Goal: Information Seeking & Learning: Learn about a topic

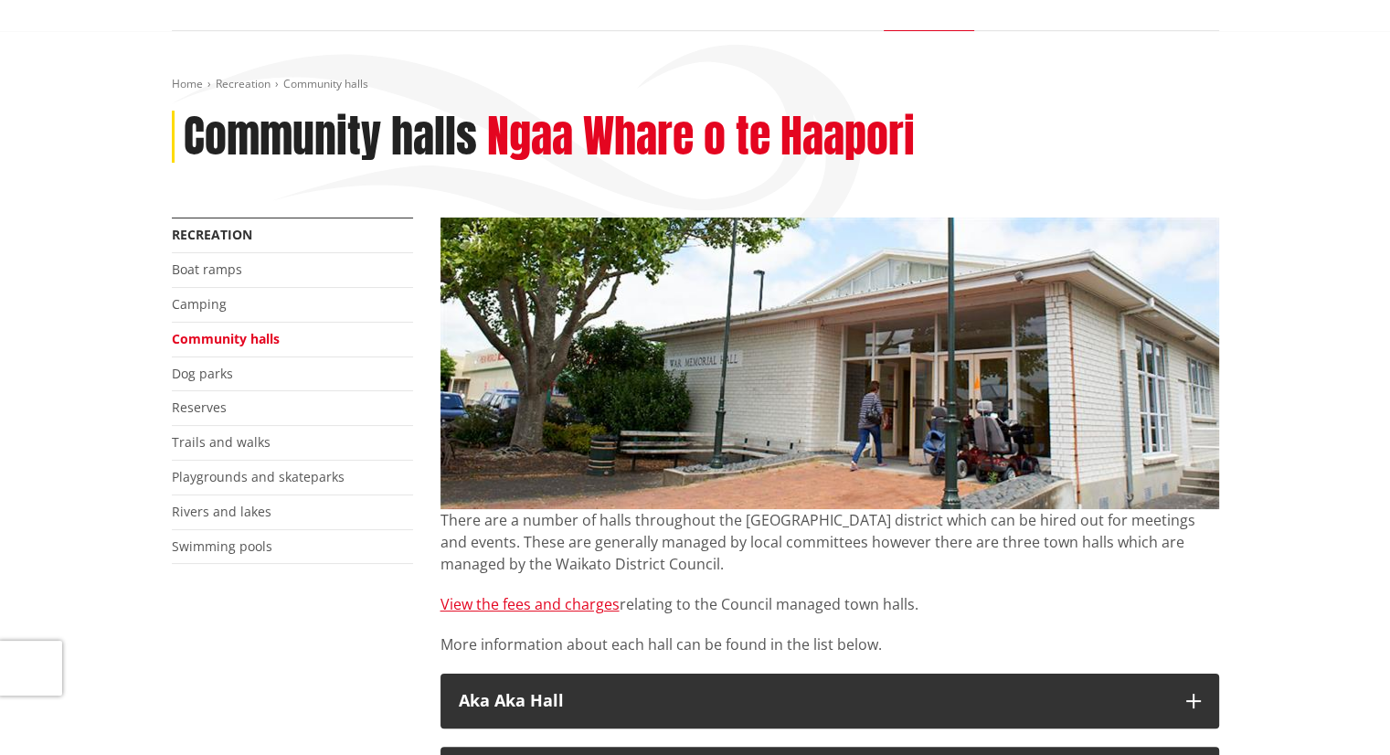
scroll to position [366, 0]
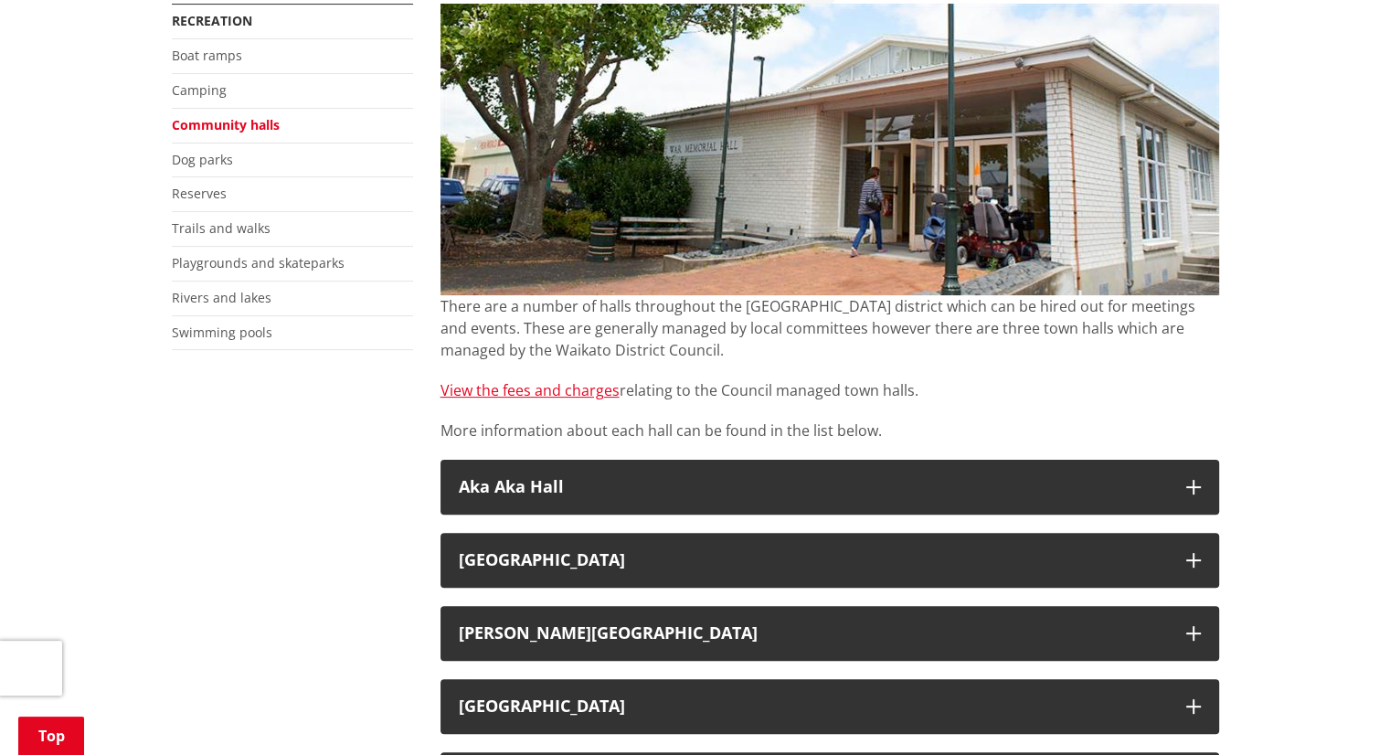
click at [581, 368] on div "There are a number of halls throughout the [GEOGRAPHIC_DATA] district which can…" at bounding box center [830, 368] width 779 height 146
click at [581, 386] on link "View the fees and charges" at bounding box center [530, 390] width 179 height 20
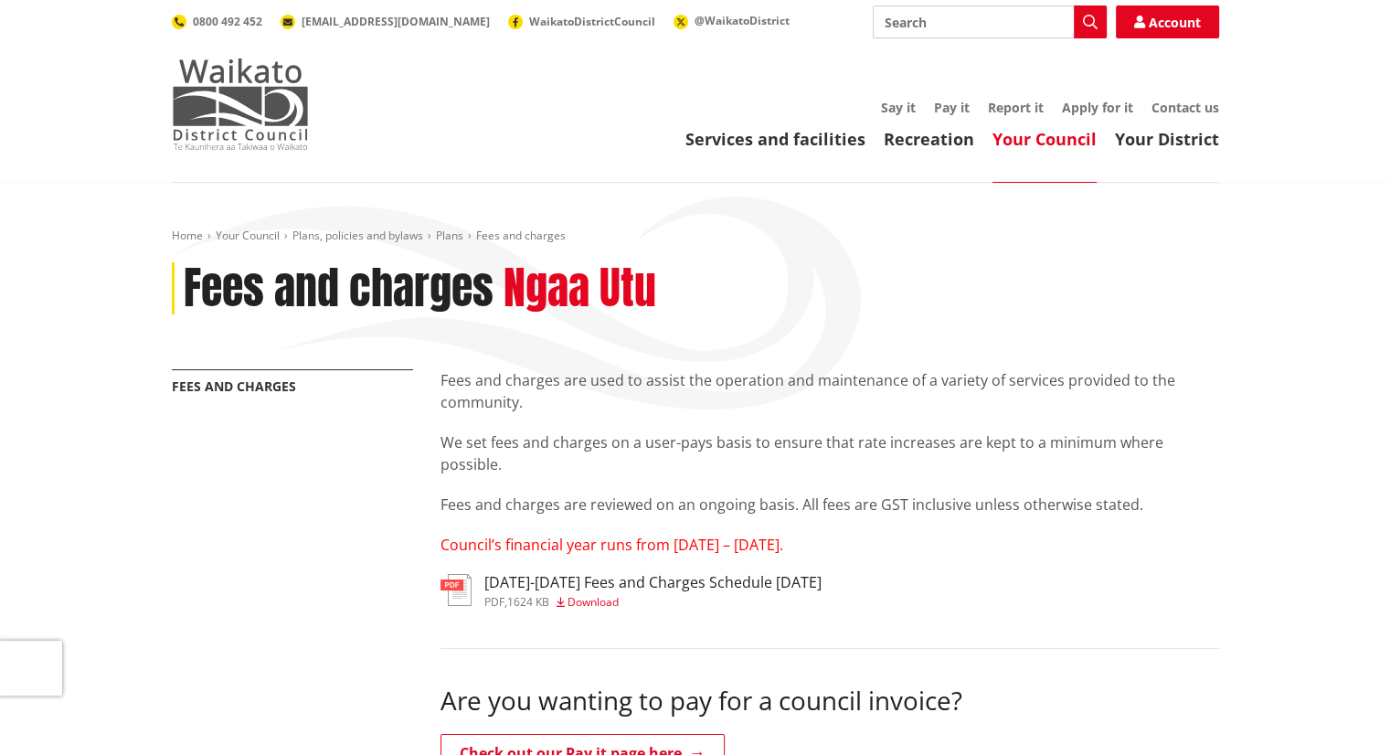
click at [216, 115] on img at bounding box center [240, 104] width 137 height 91
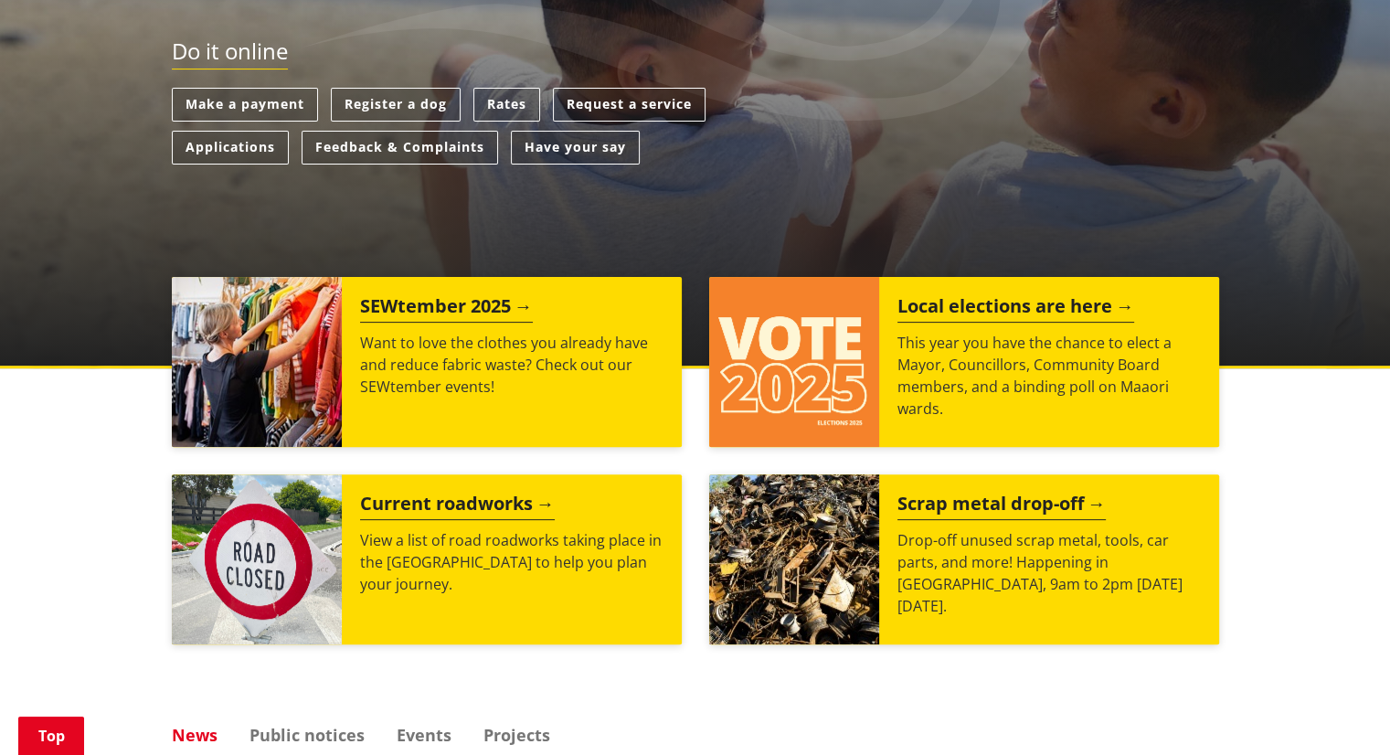
scroll to position [548, 0]
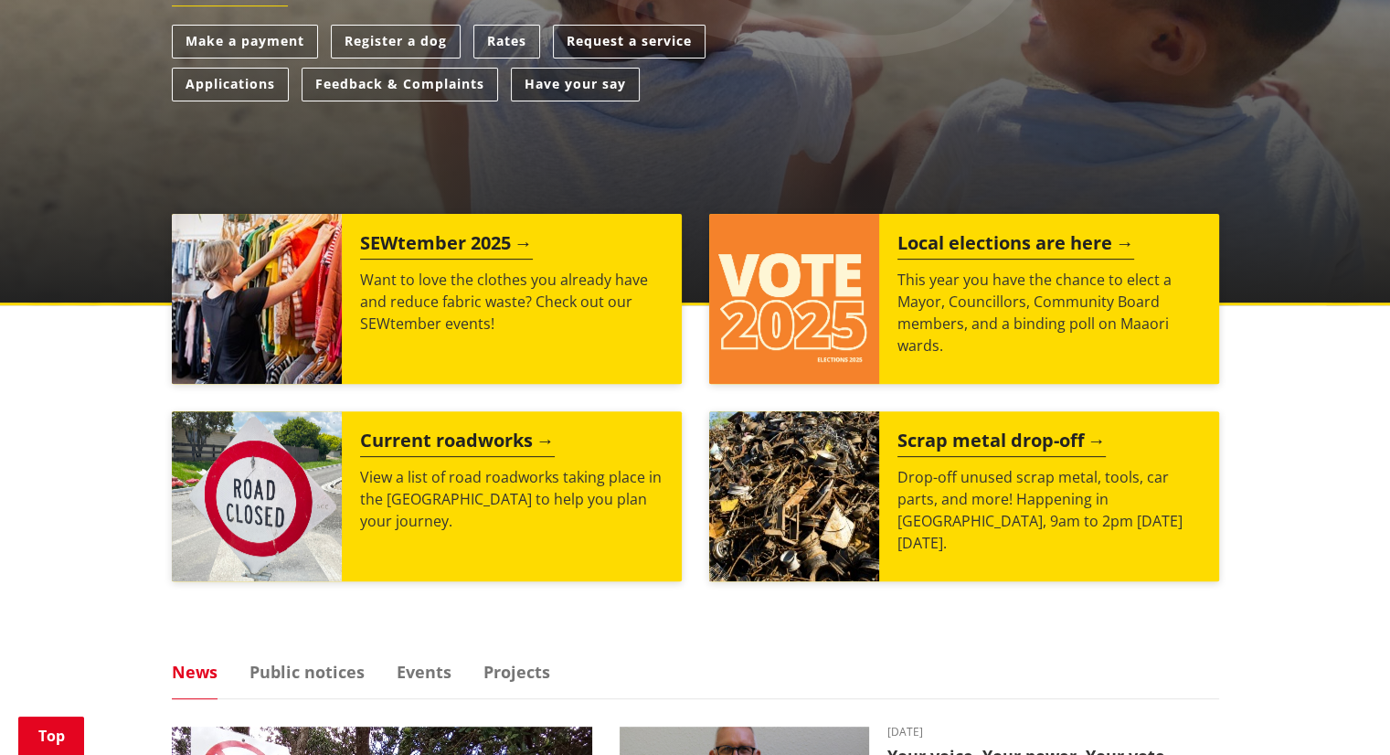
click at [596, 82] on link "Have your say" at bounding box center [575, 85] width 129 height 34
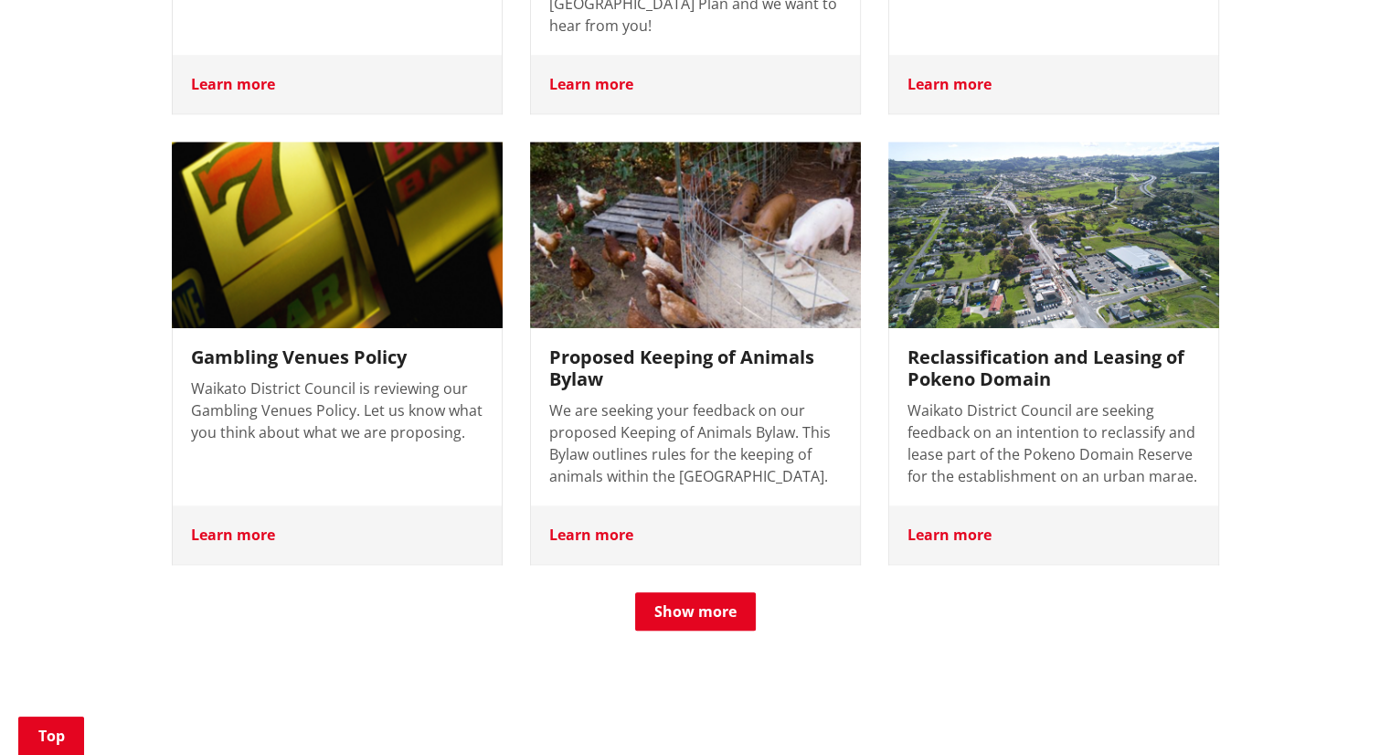
scroll to position [1737, 0]
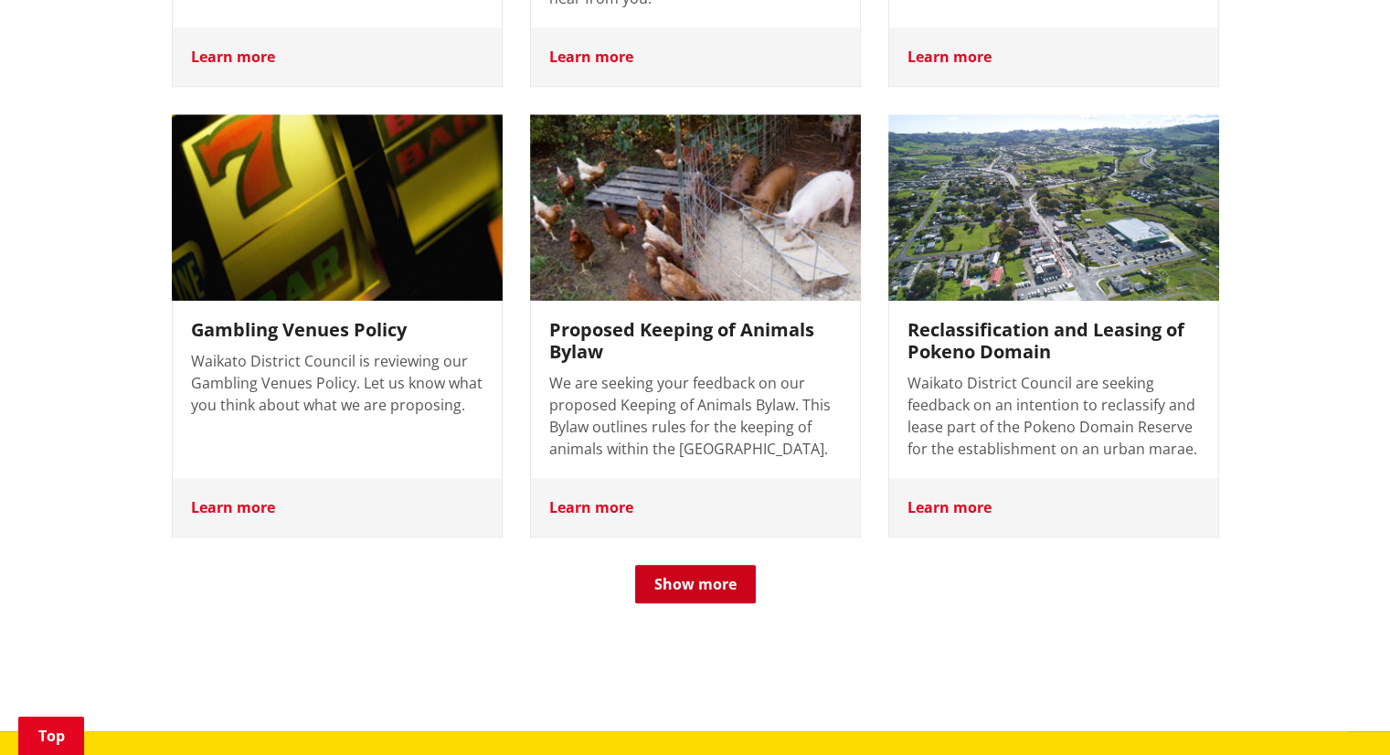
click at [718, 565] on button "Show more" at bounding box center [695, 584] width 121 height 38
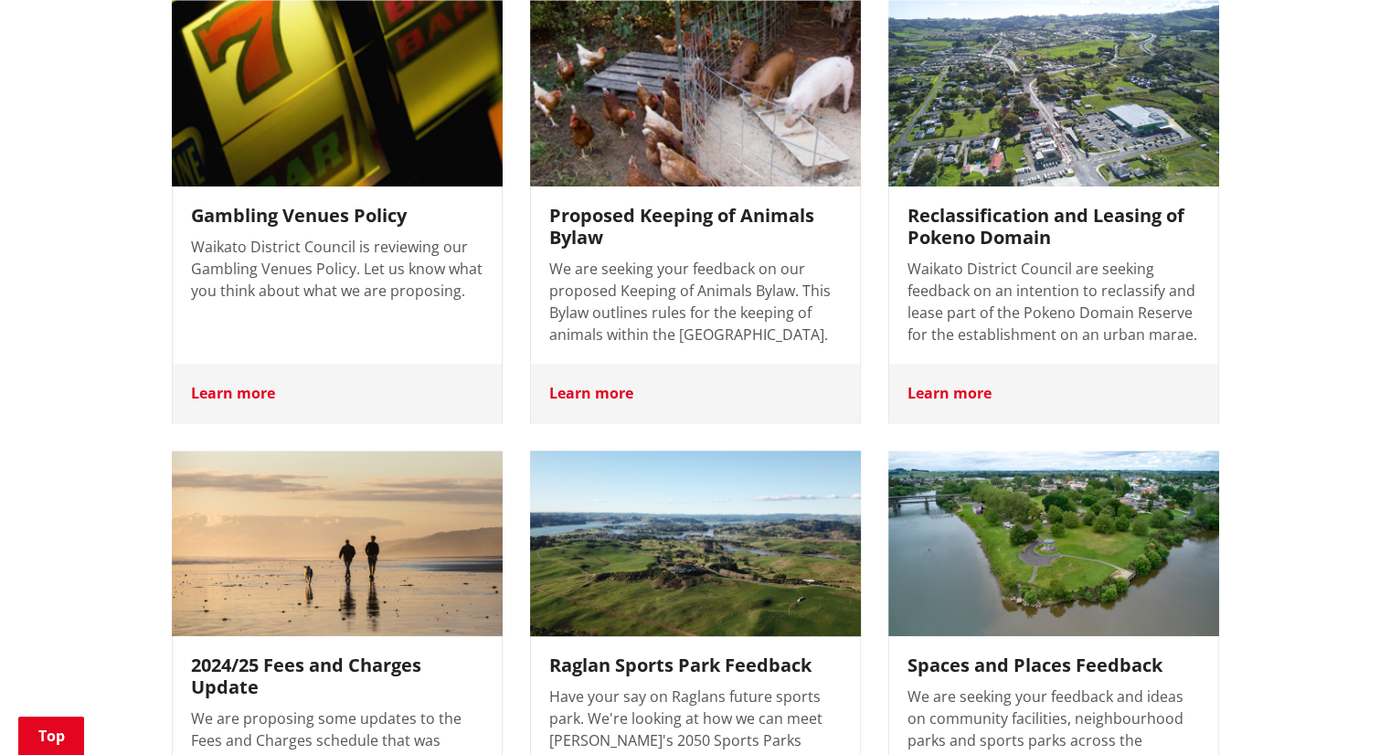
scroll to position [2102, 0]
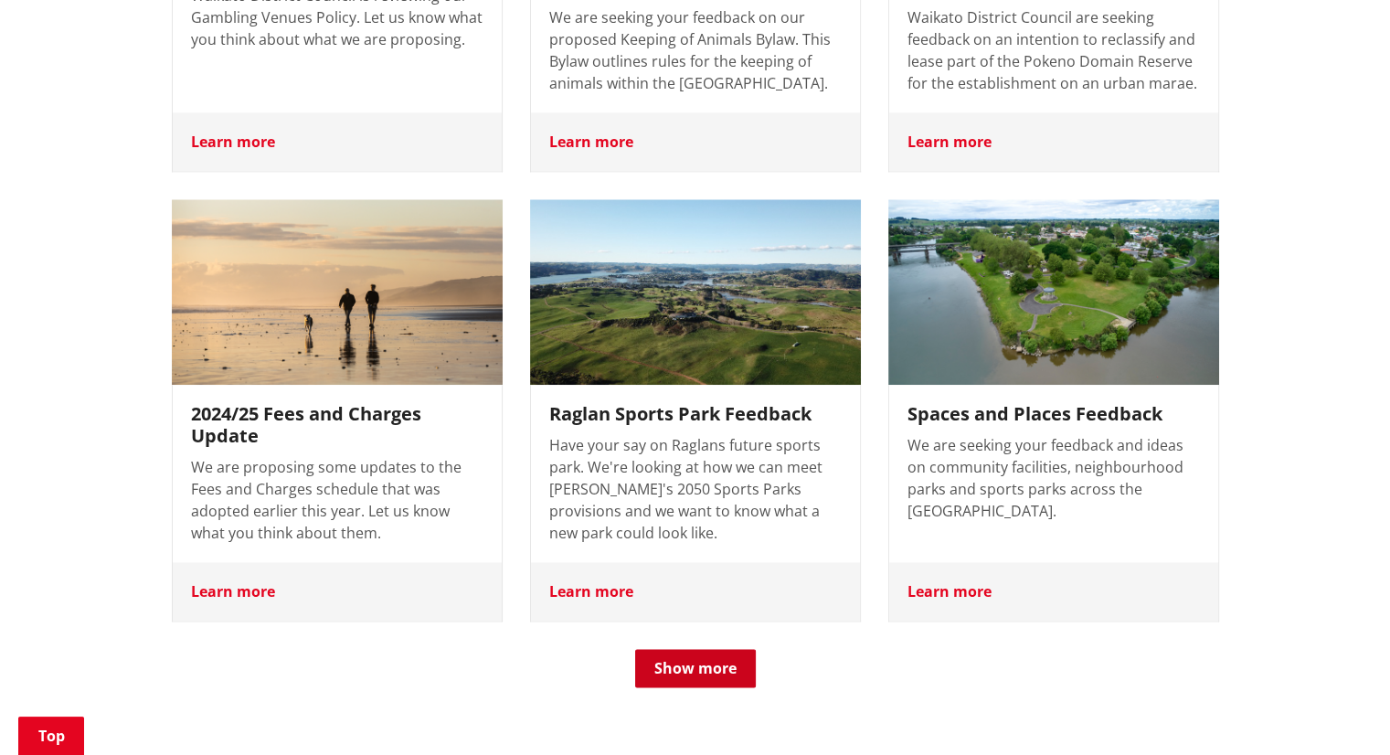
click at [645, 649] on button "Show more" at bounding box center [695, 668] width 121 height 38
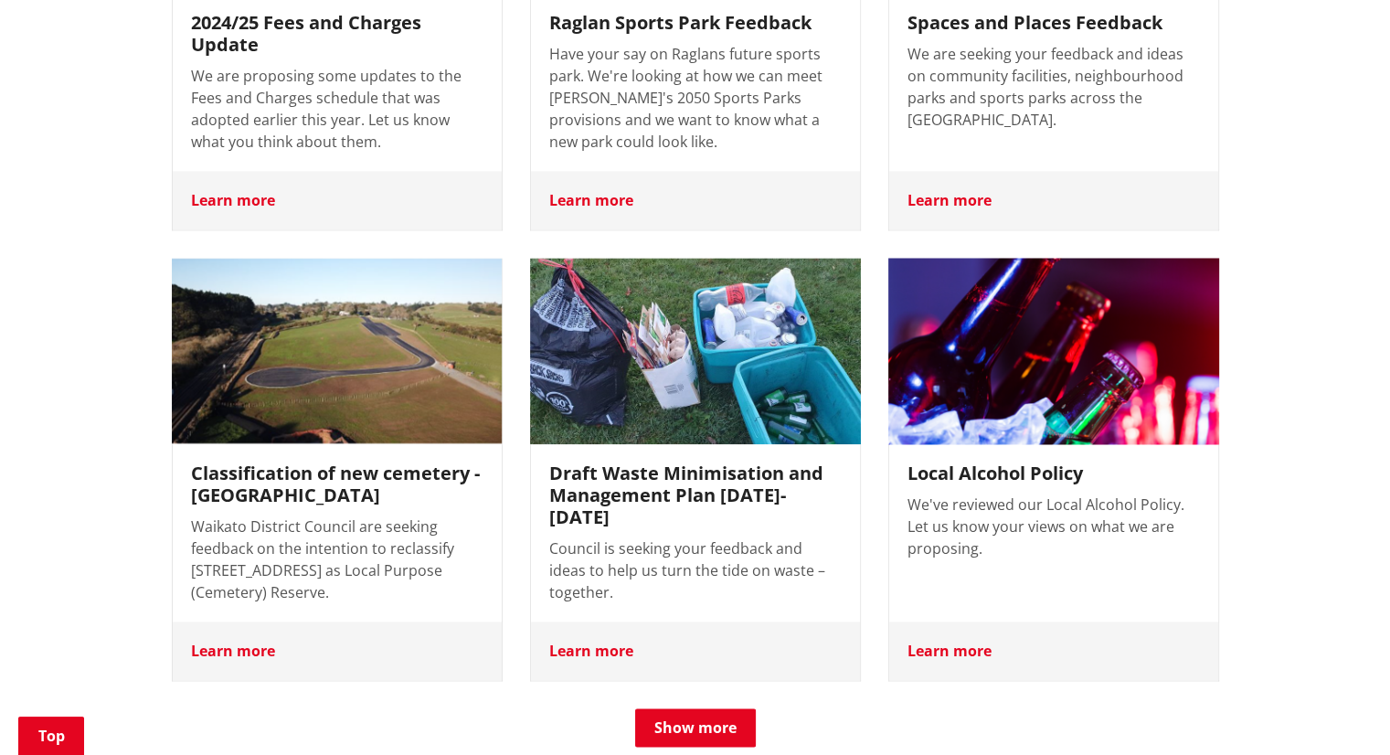
scroll to position [2742, 0]
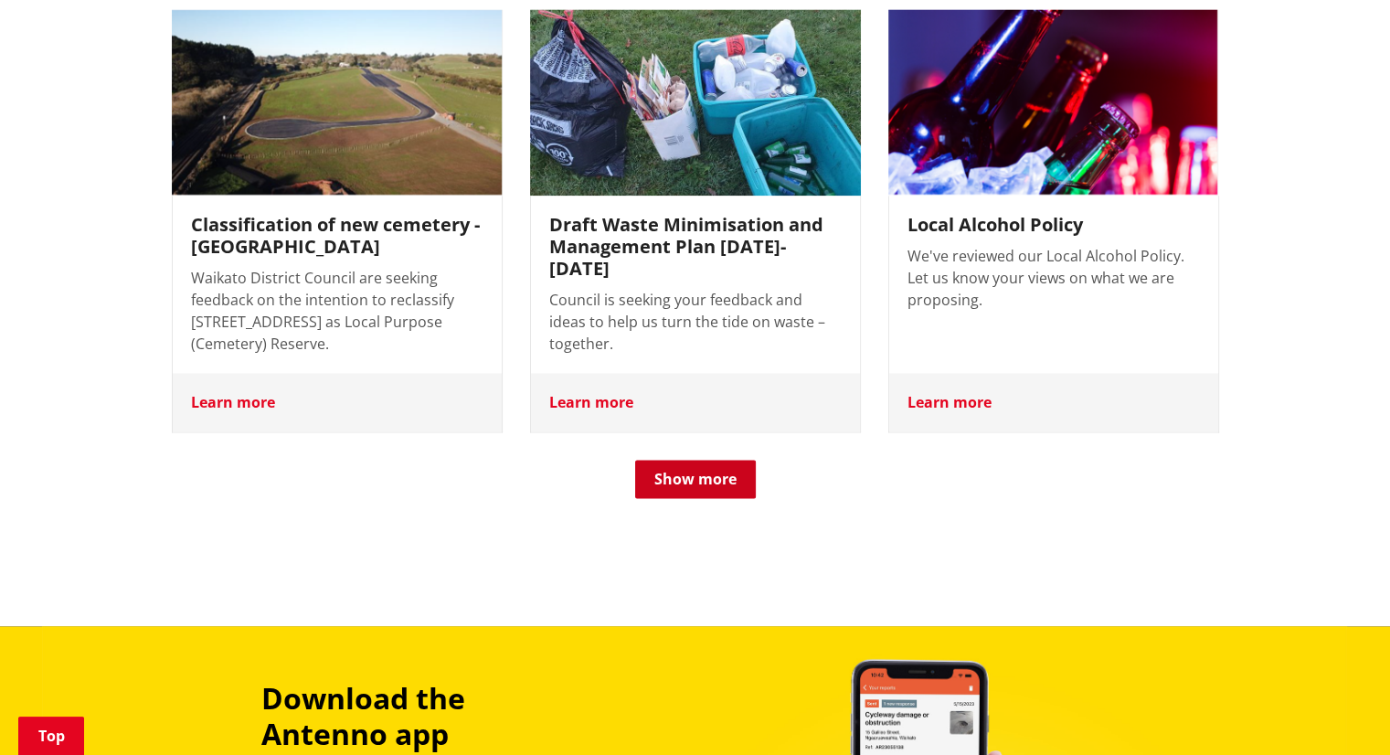
click at [720, 460] on button "Show more" at bounding box center [695, 479] width 121 height 38
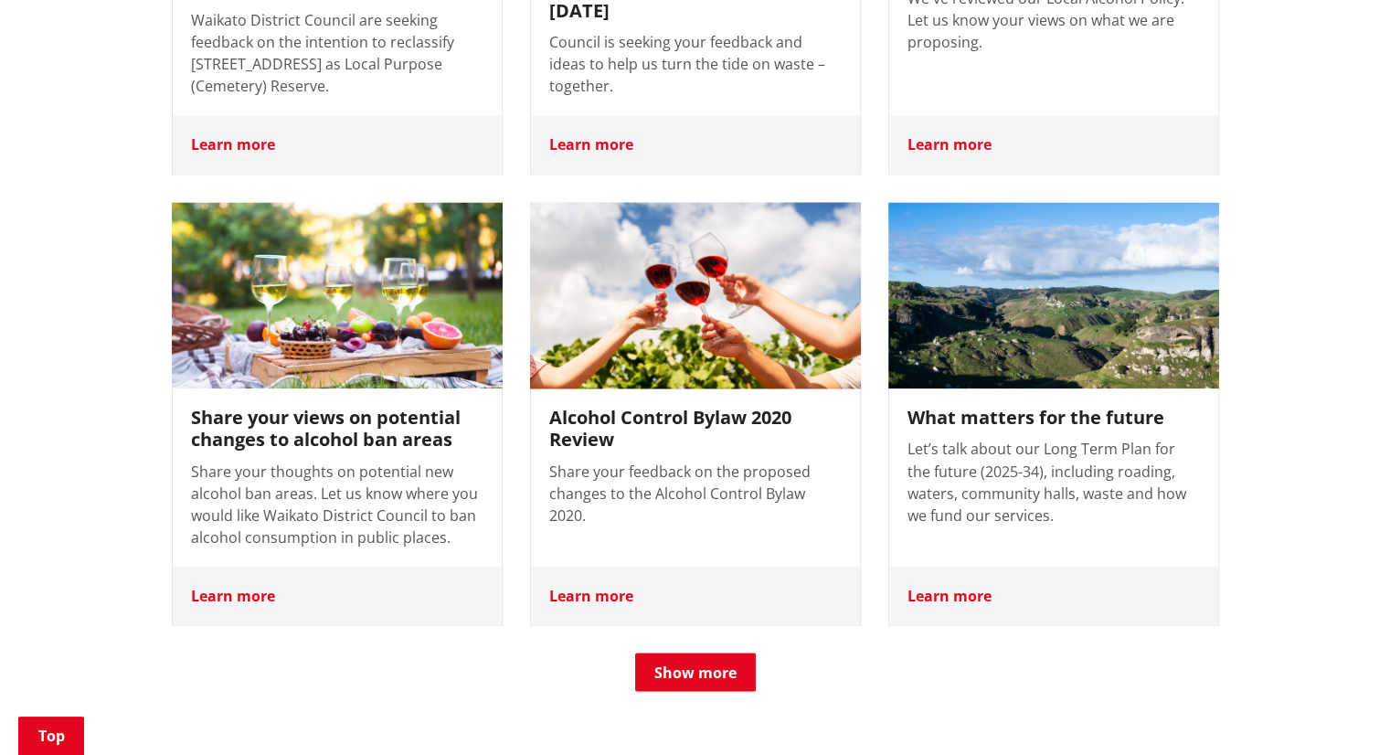
scroll to position [3016, 0]
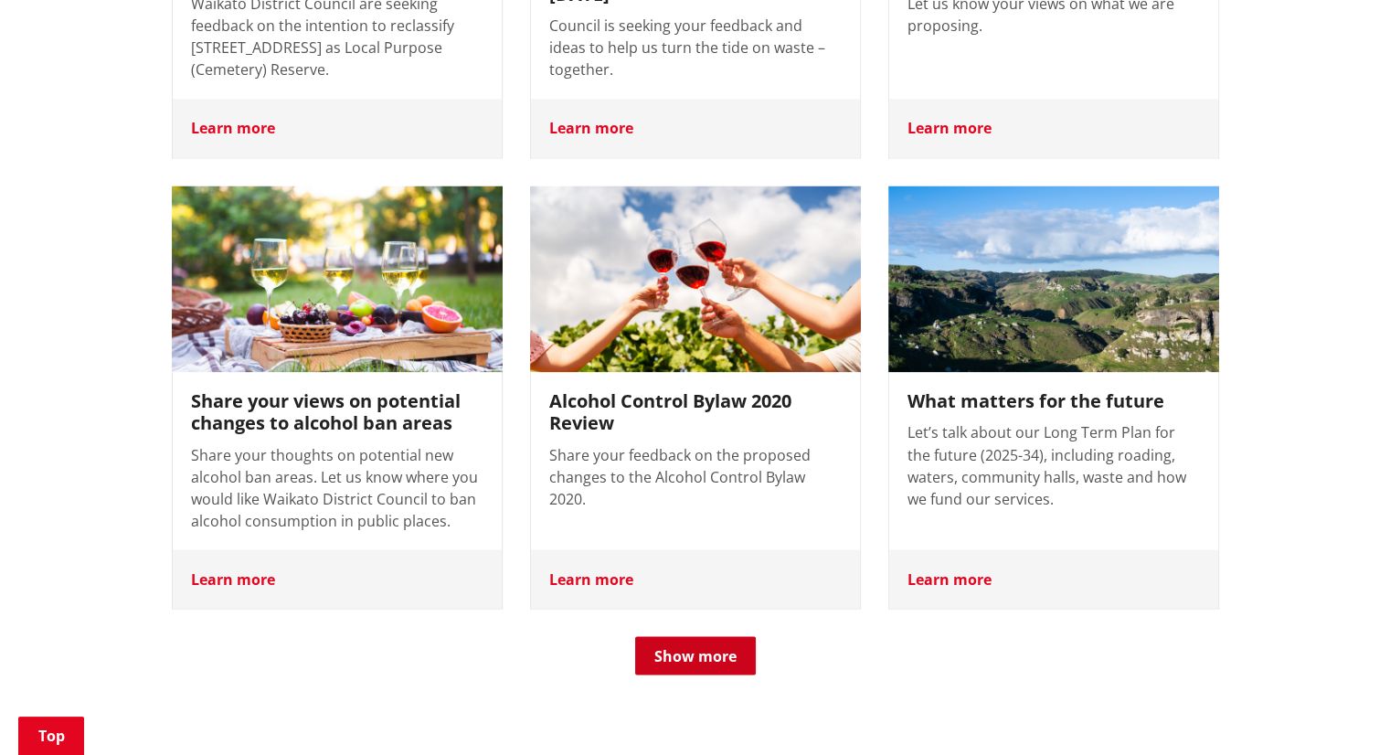
click at [709, 636] on button "Show more" at bounding box center [695, 655] width 121 height 38
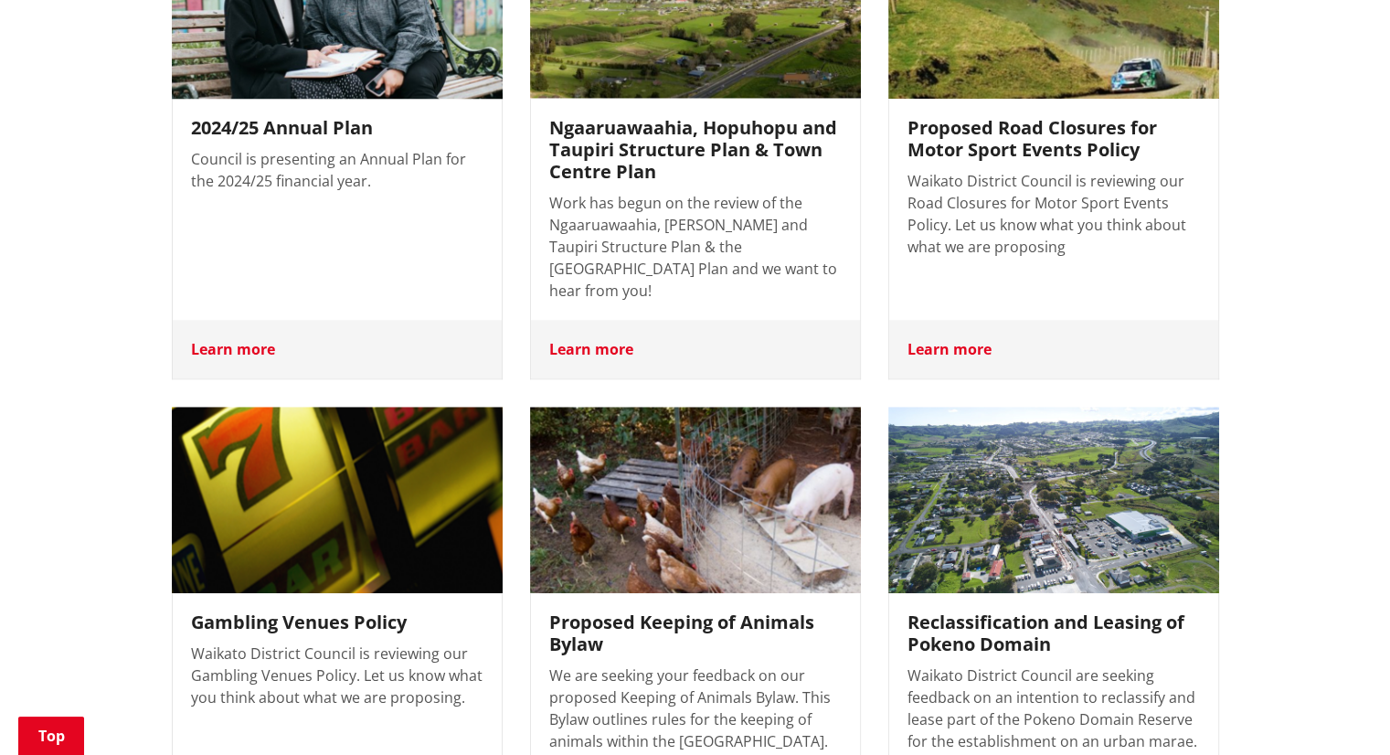
scroll to position [1188, 0]
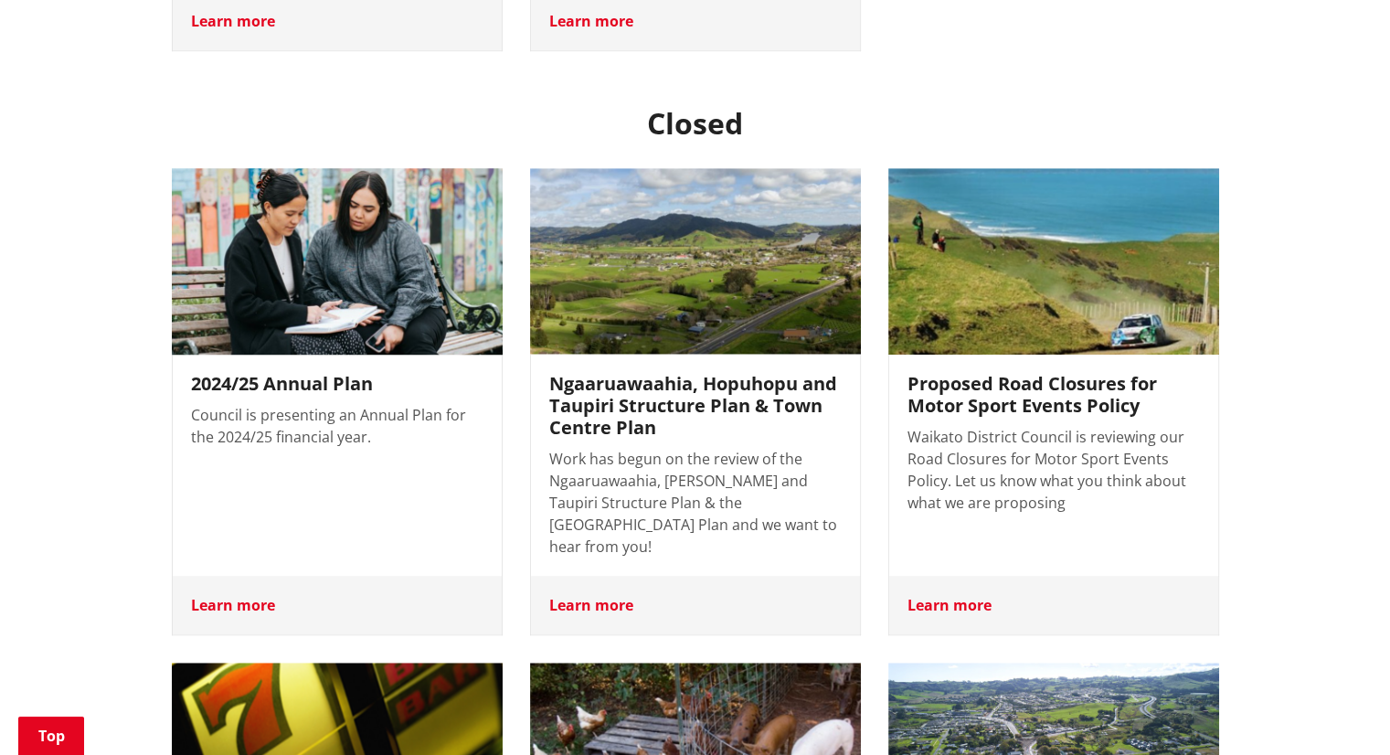
click at [352, 373] on h3 "2024/25 Annual Plan" at bounding box center [337, 384] width 293 height 22
click at [358, 373] on h3 "2024/25 Annual Plan" at bounding box center [337, 384] width 293 height 22
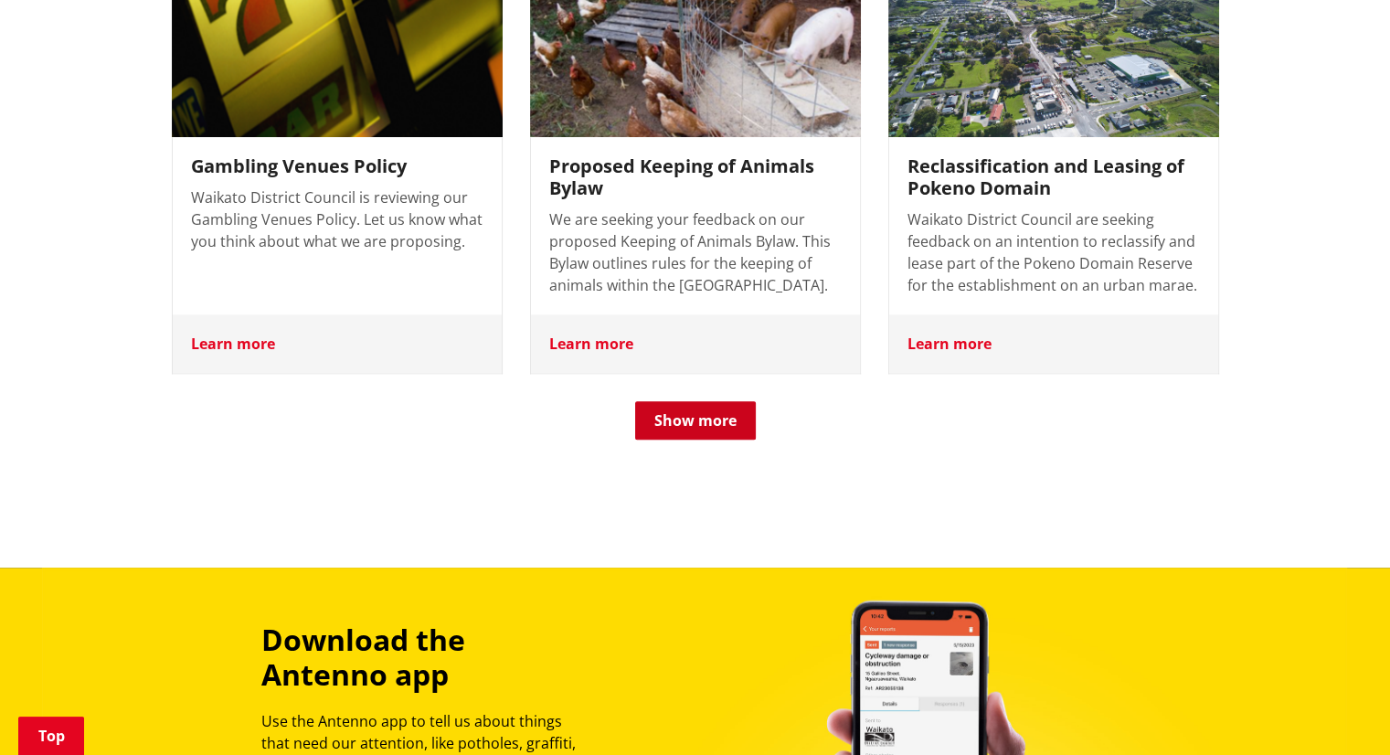
click at [749, 401] on button "Show more" at bounding box center [695, 420] width 121 height 38
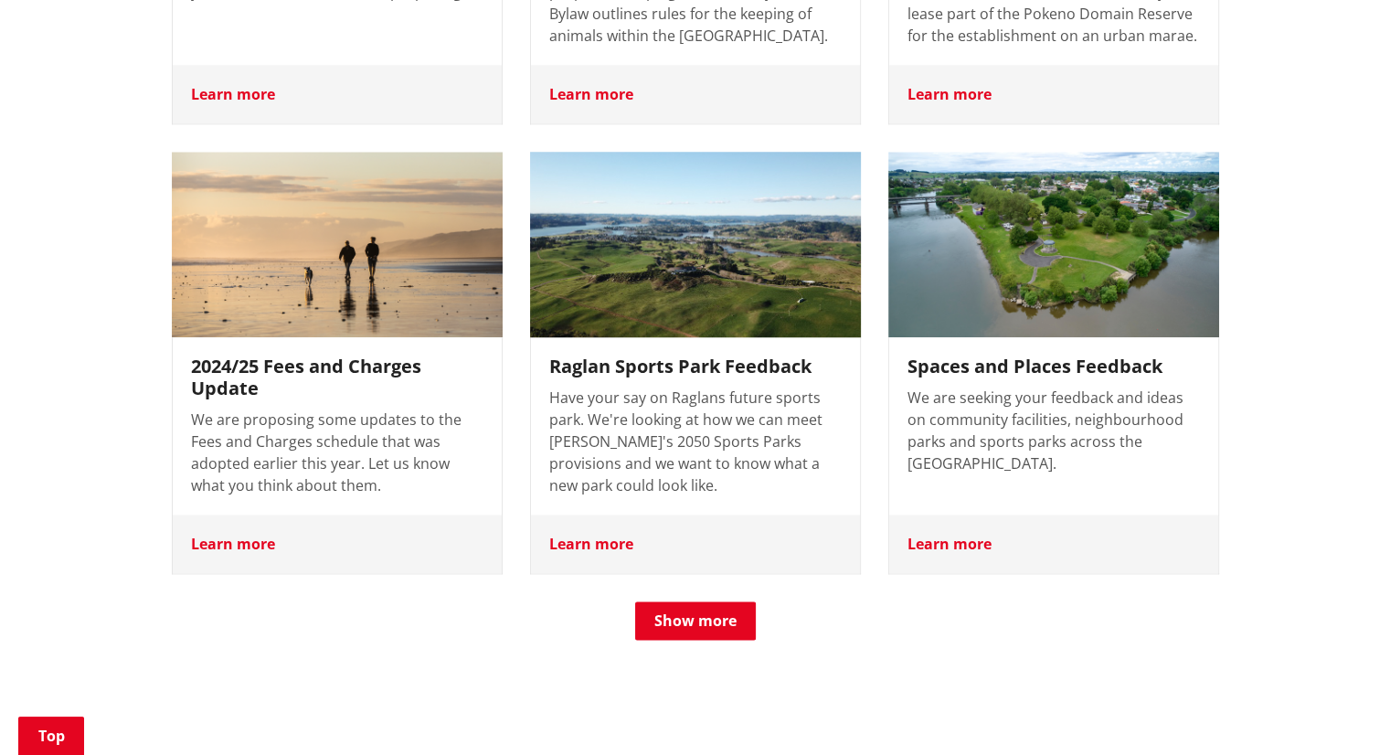
scroll to position [2357, 0]
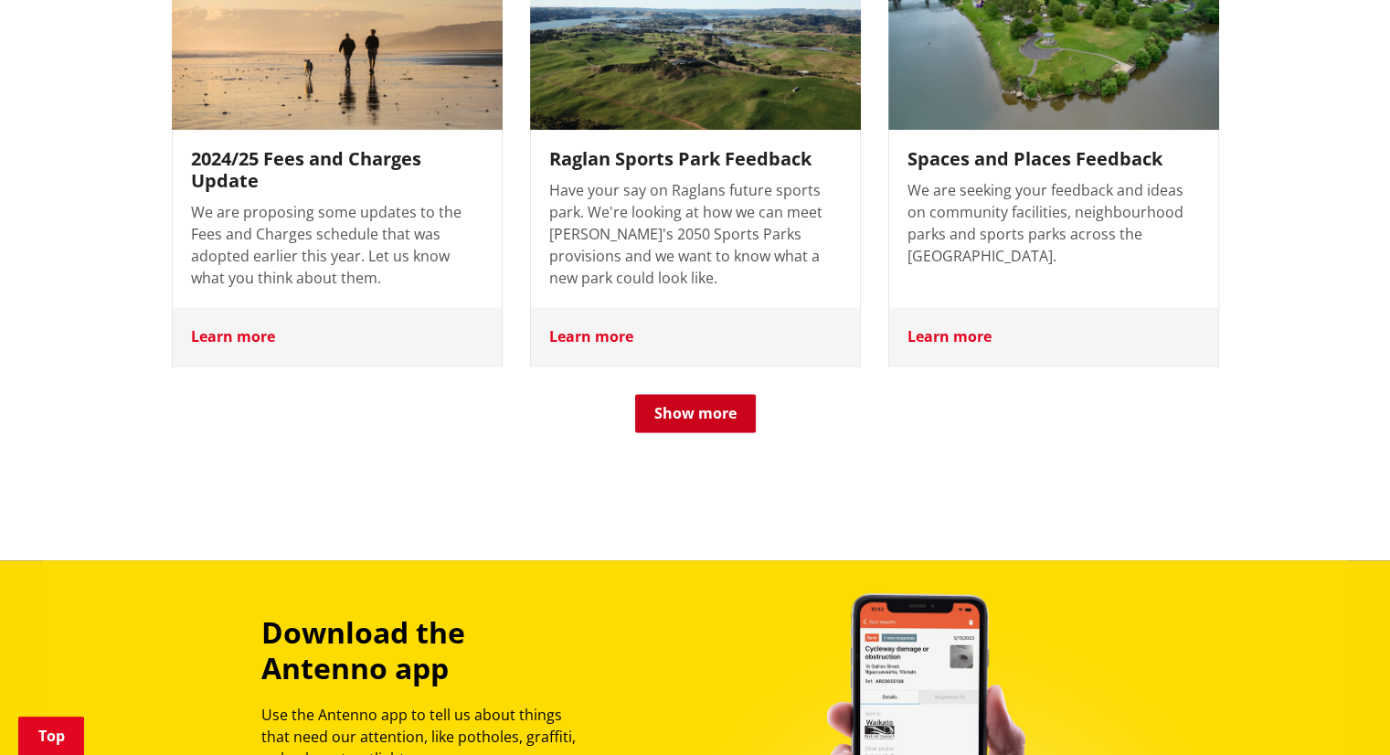
click at [688, 394] on button "Show more" at bounding box center [695, 413] width 121 height 38
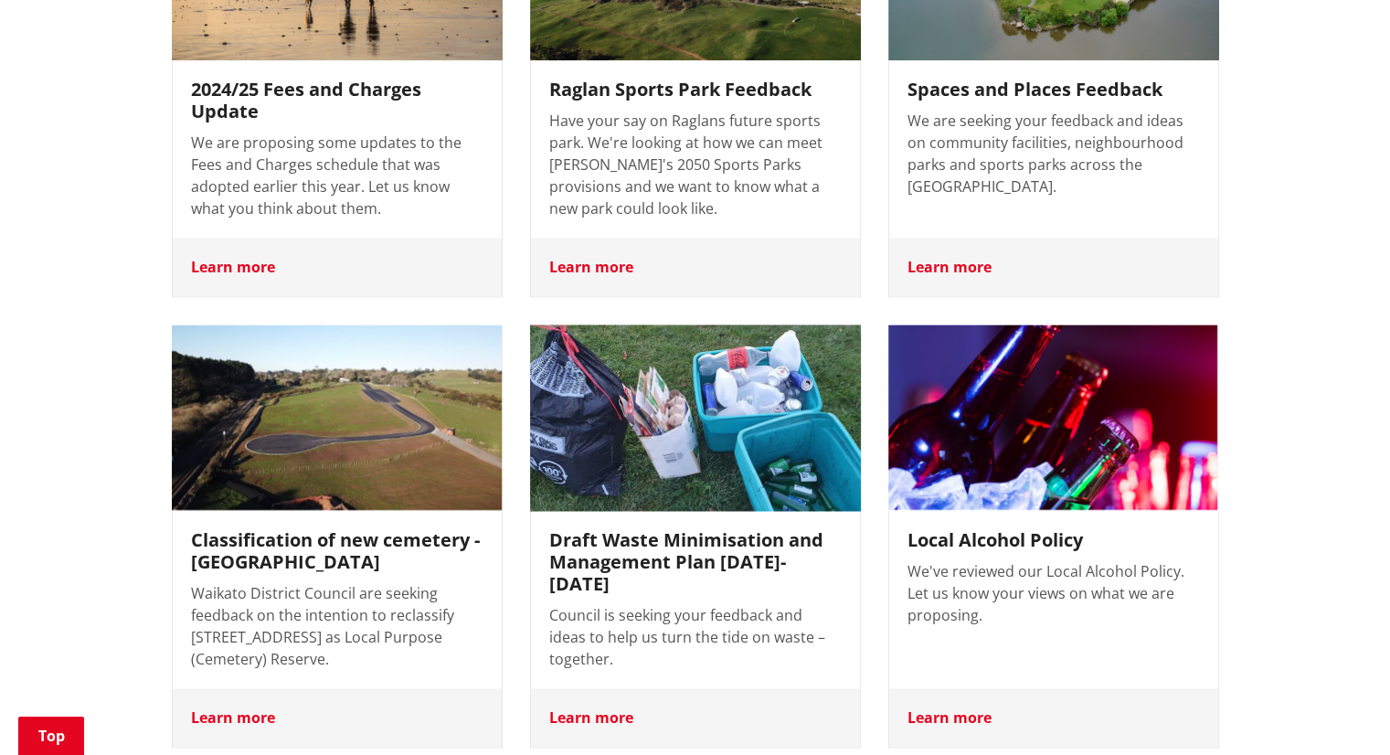
scroll to position [2723, 0]
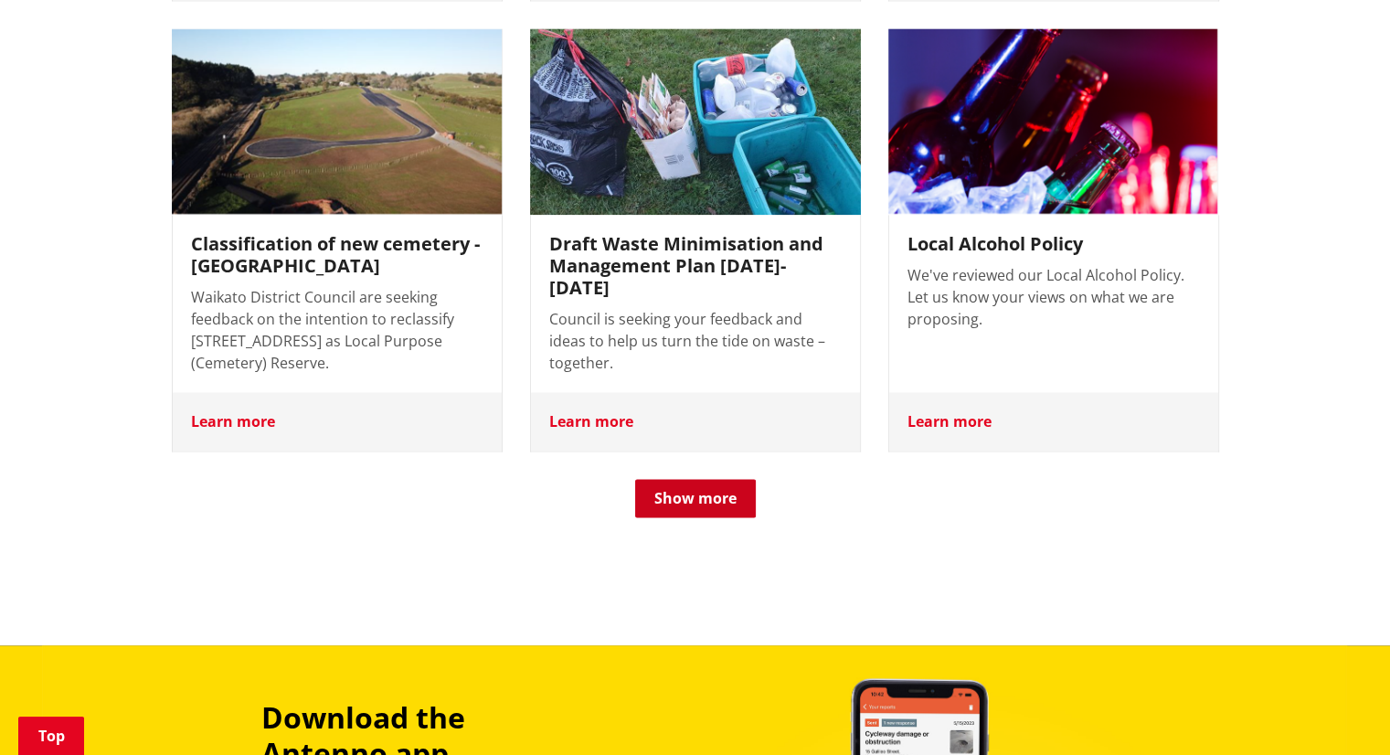
click at [720, 479] on button "Show more" at bounding box center [695, 498] width 121 height 38
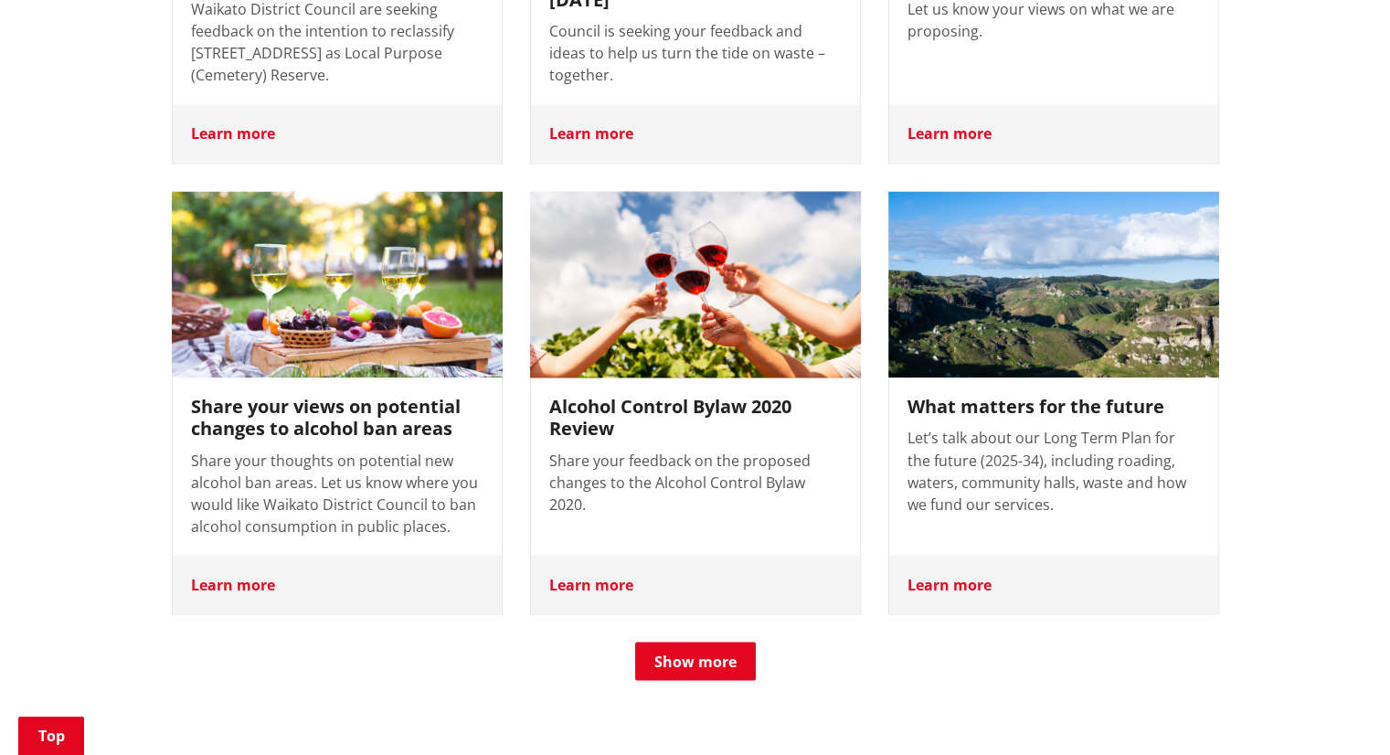
scroll to position [3180, 0]
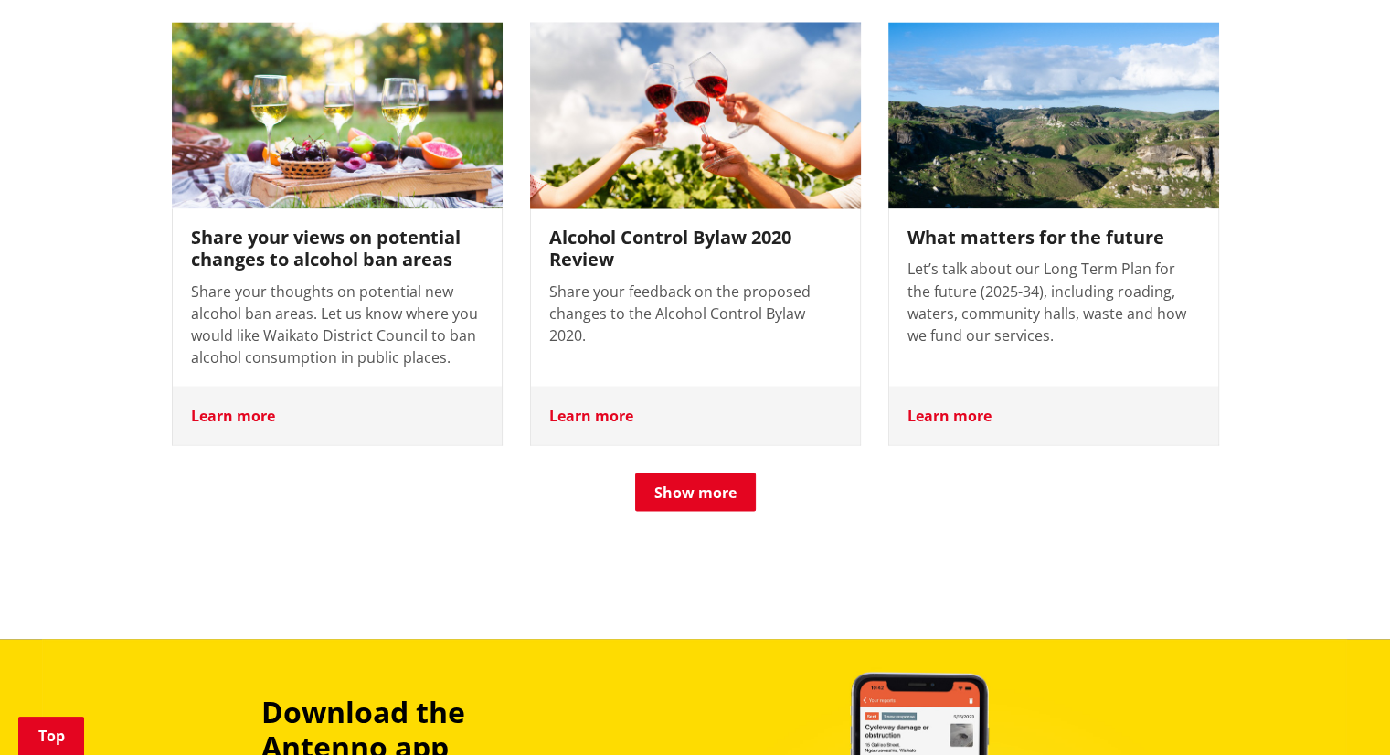
click at [720, 473] on button "Show more" at bounding box center [695, 492] width 121 height 38
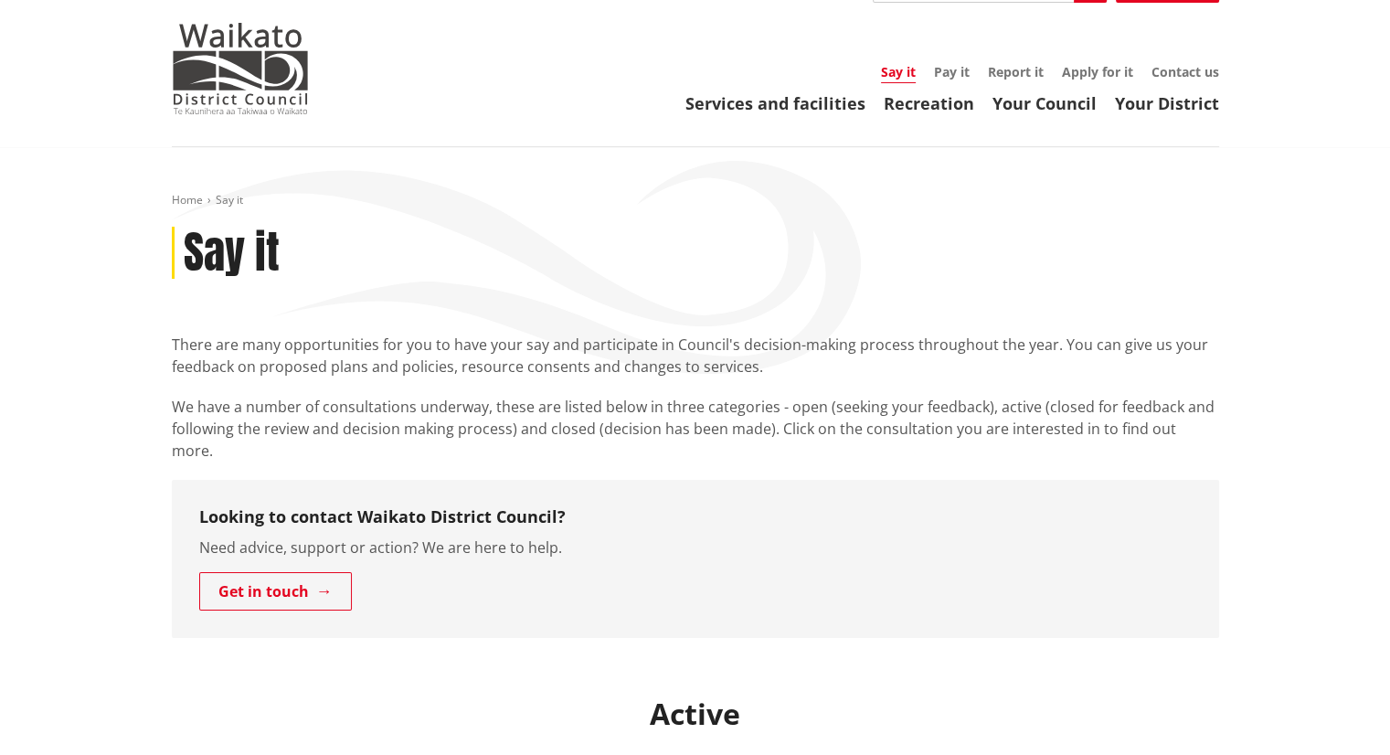
scroll to position [0, 0]
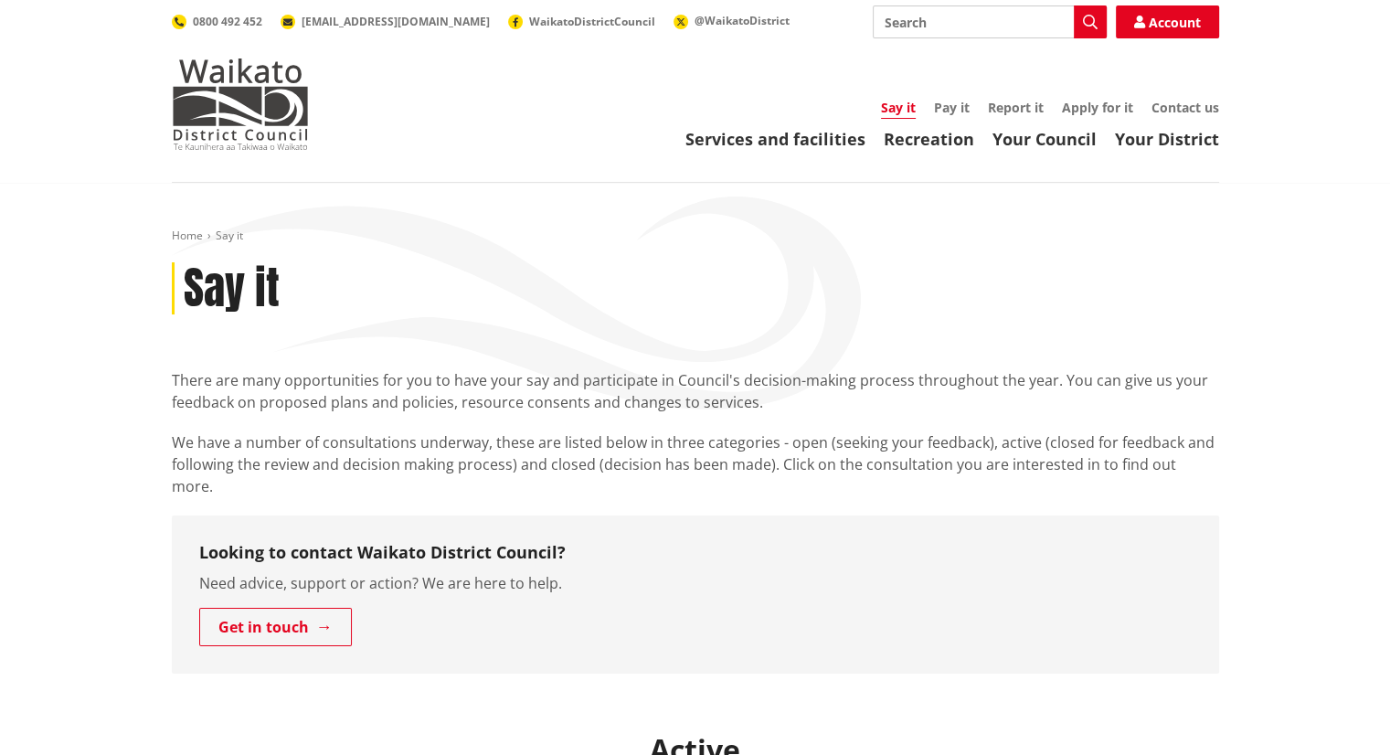
click at [1065, 161] on header "Toggle search Toggle navigation Services and facilities Recreation Your Council…" at bounding box center [695, 91] width 1390 height 183
click at [1069, 147] on link "Your Council" at bounding box center [1045, 139] width 104 height 22
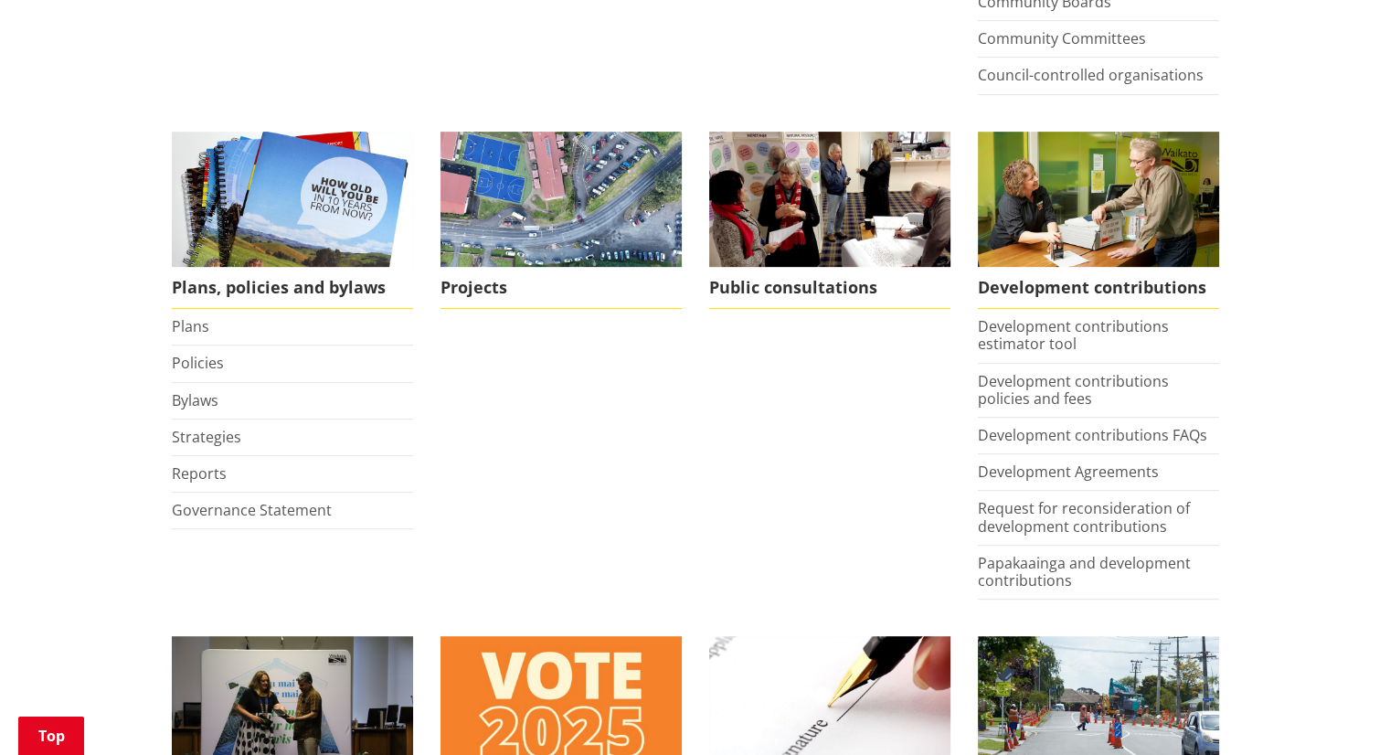
scroll to position [731, 0]
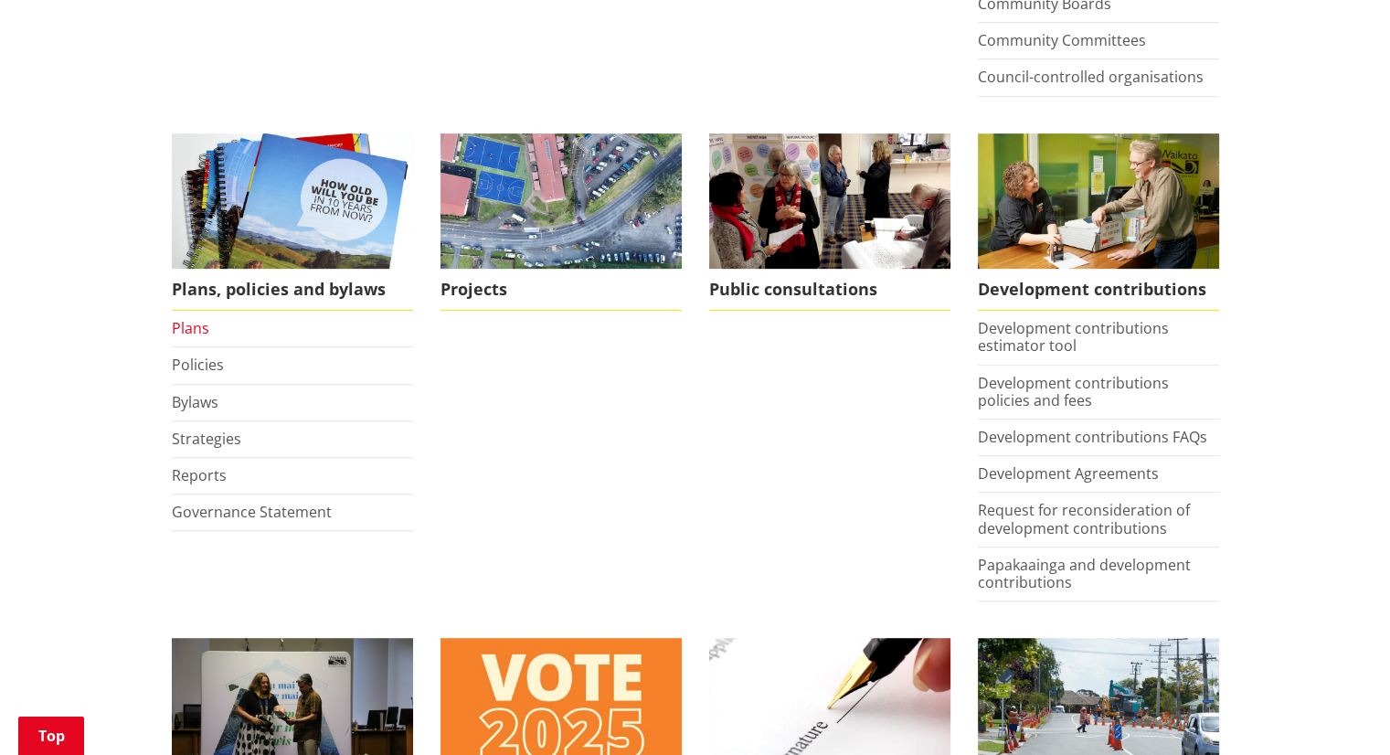
click at [197, 331] on link "Plans" at bounding box center [190, 328] width 37 height 20
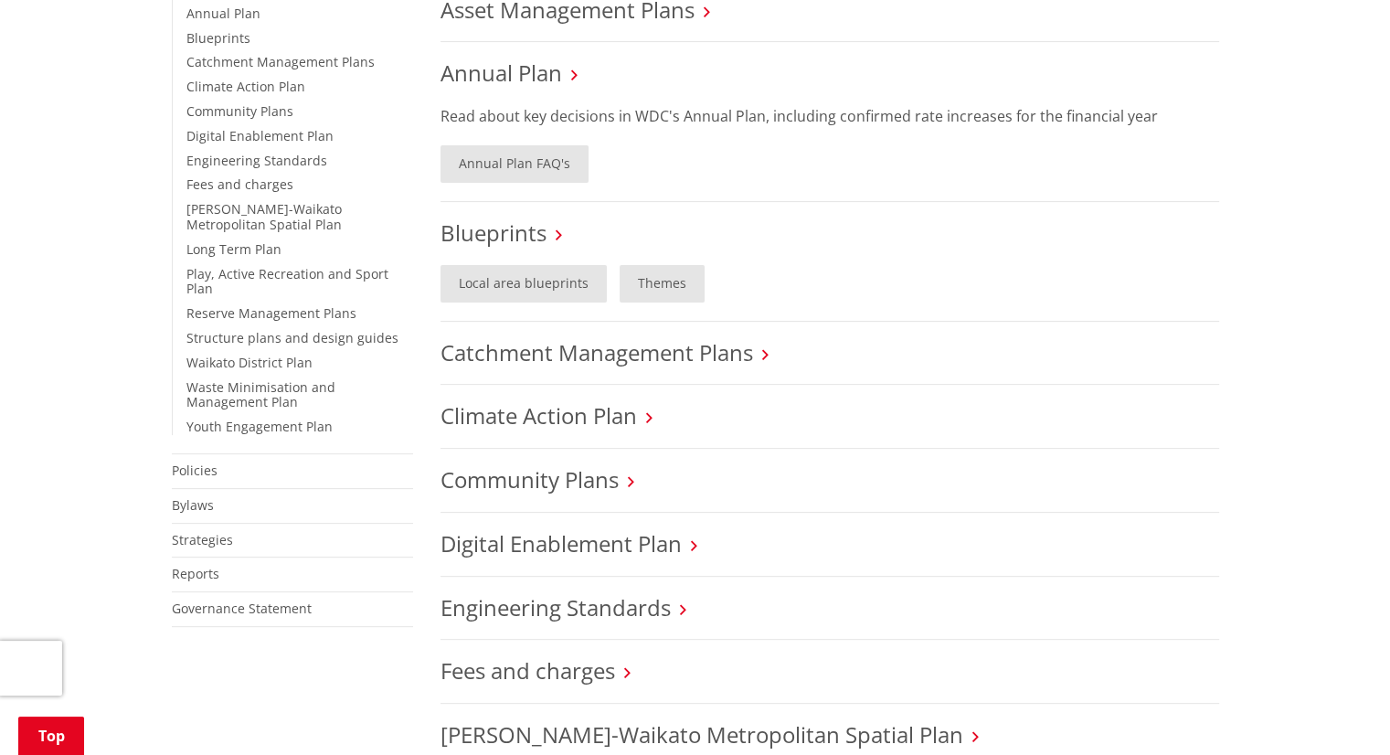
scroll to position [183, 0]
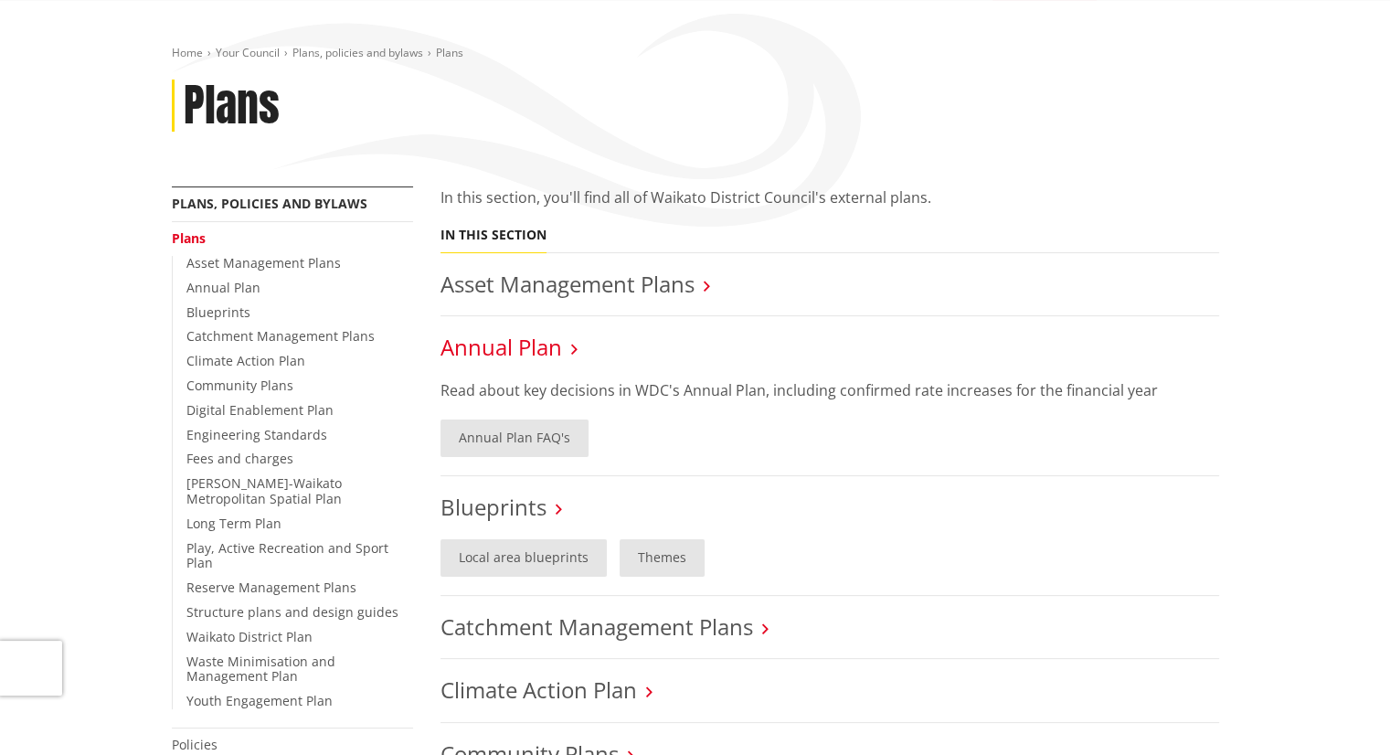
click at [532, 356] on link "Annual Plan" at bounding box center [502, 347] width 122 height 30
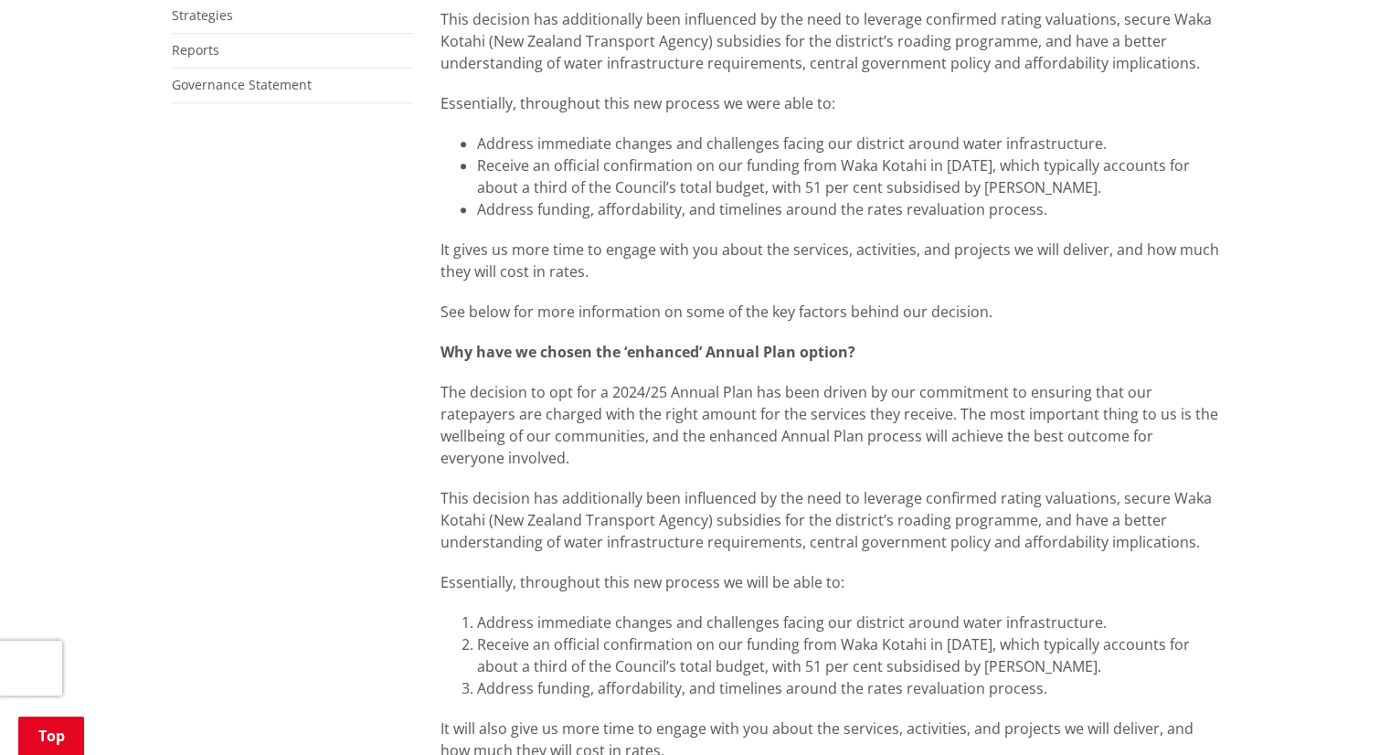
scroll to position [1645, 0]
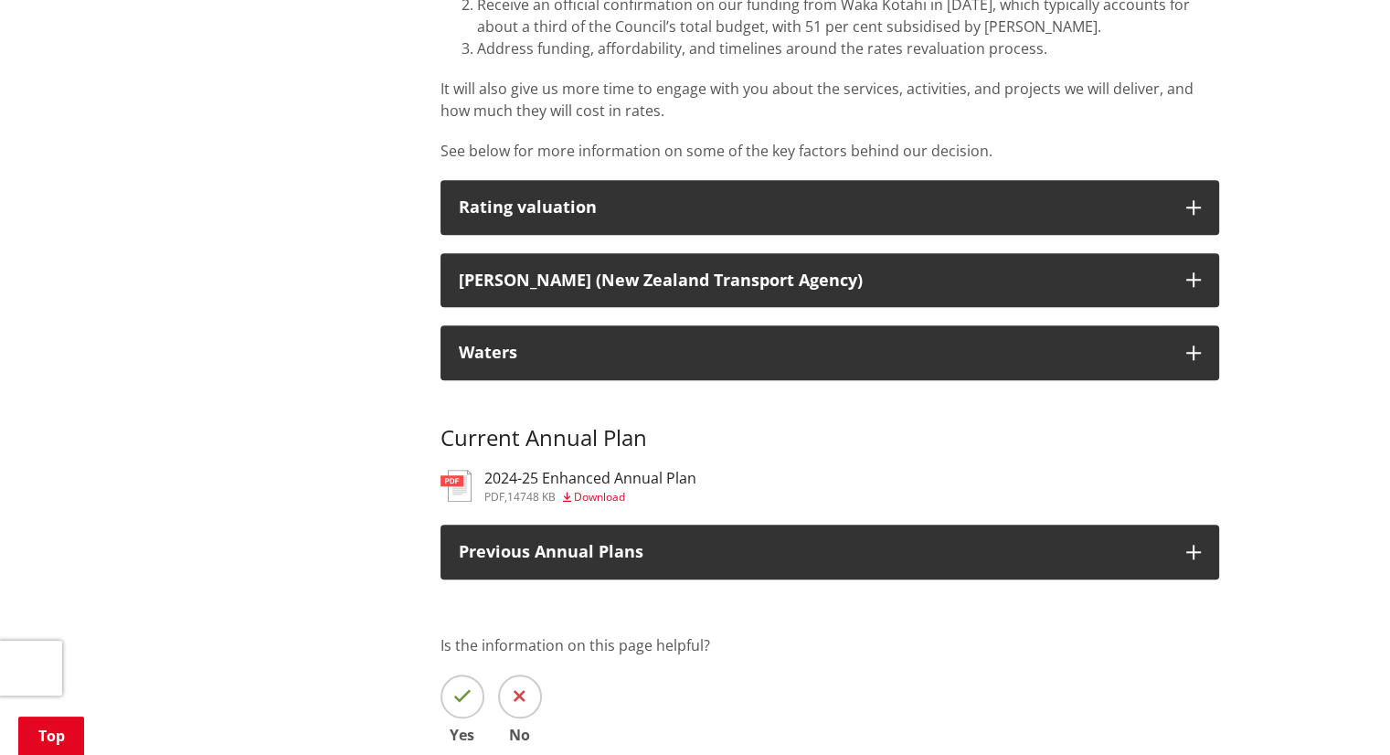
click at [643, 470] on h3 "2024-25 Enhanced Annual Plan" at bounding box center [590, 478] width 212 height 17
